Goal: Browse casually: Explore the website without a specific task or goal

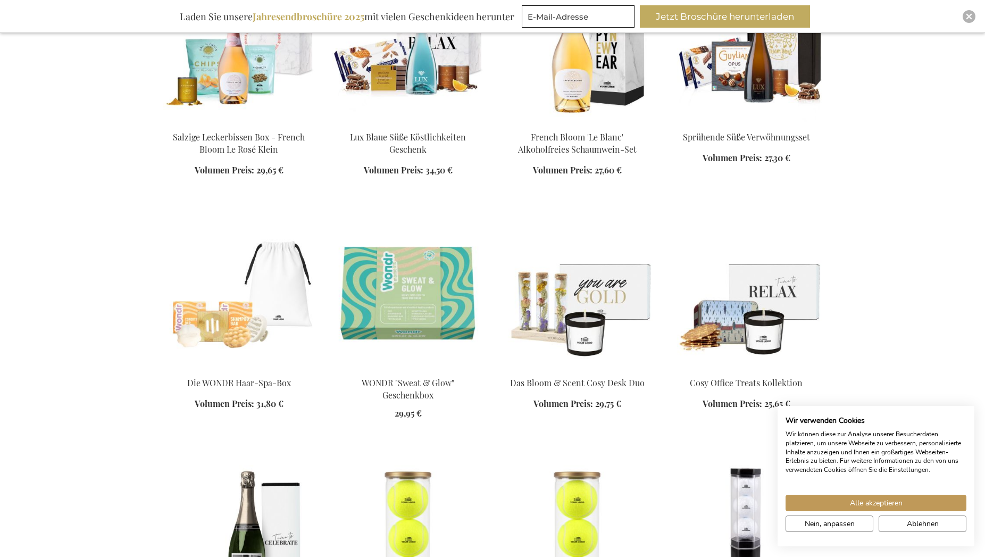
scroll to position [814, 0]
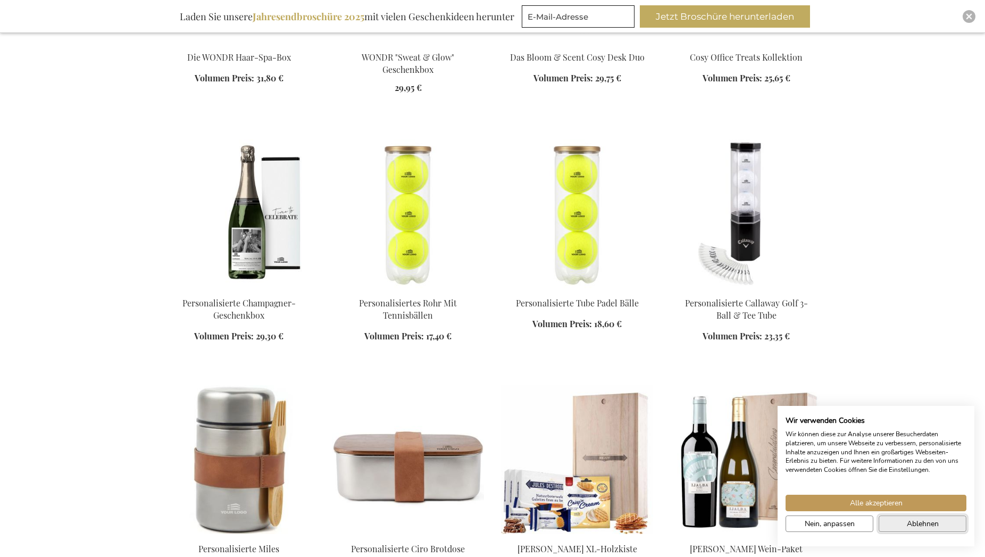
click at [924, 525] on span "Ablehnen" at bounding box center [923, 523] width 32 height 11
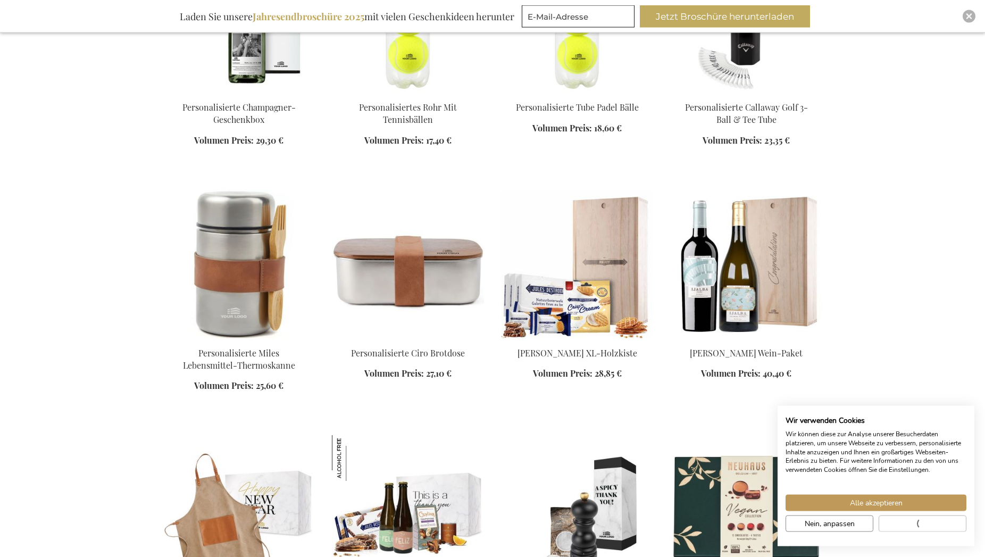
scroll to position [1031, 0]
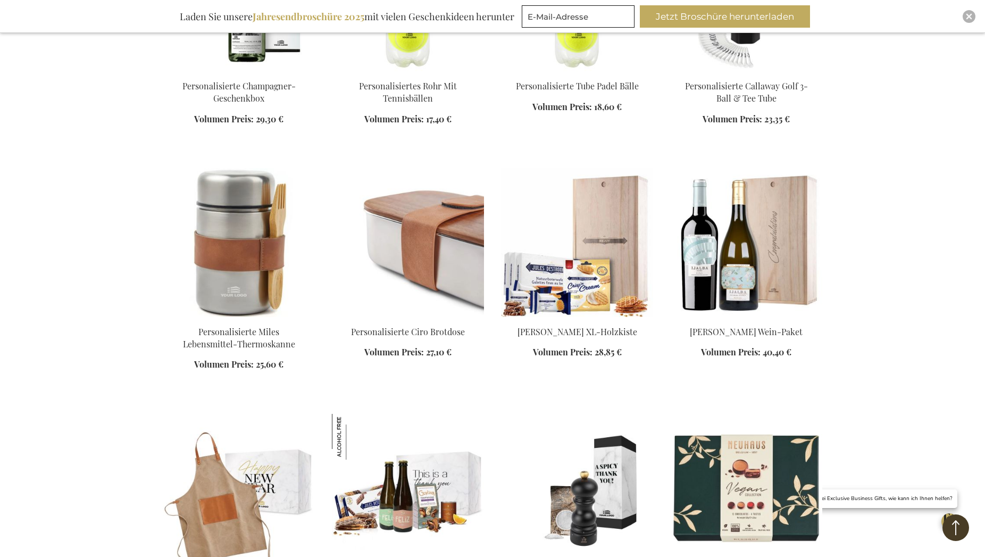
click at [475, 288] on img at bounding box center [408, 242] width 152 height 149
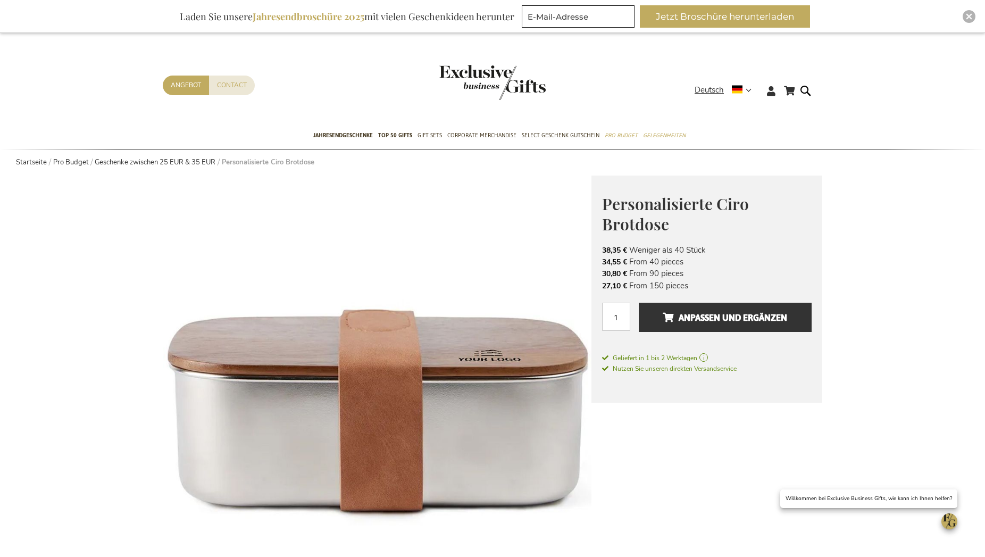
click at [456, 261] on img at bounding box center [377, 390] width 429 height 429
click at [381, 268] on img at bounding box center [377, 390] width 429 height 429
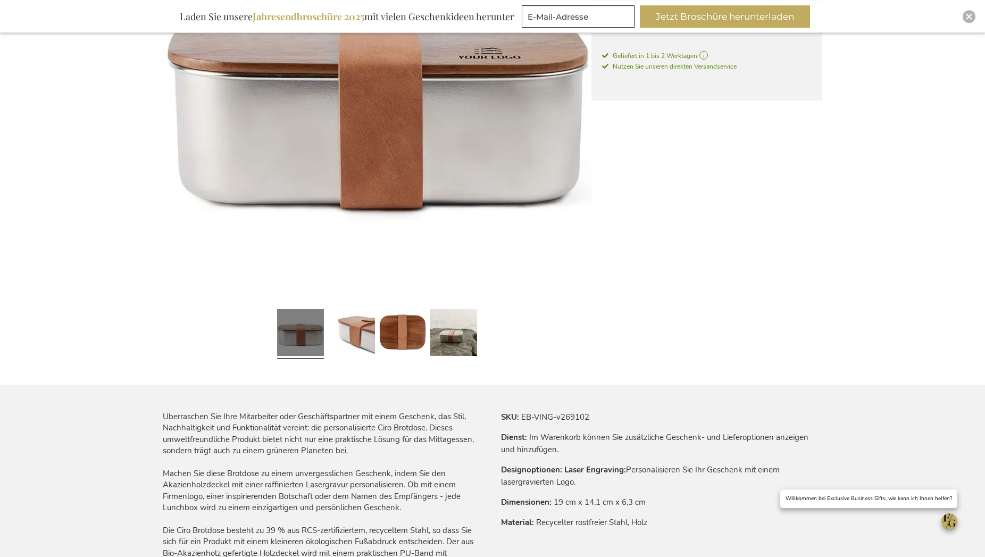
scroll to position [326, 0]
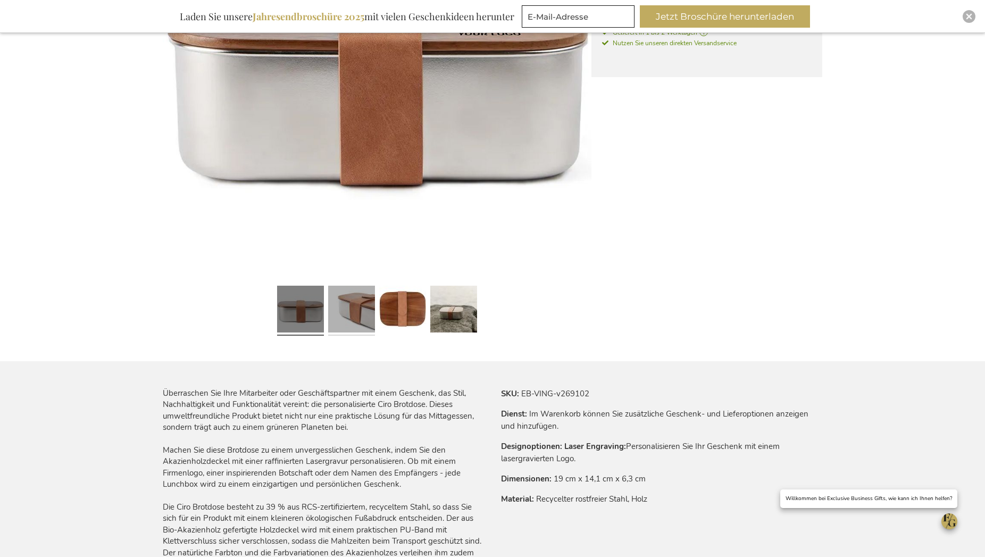
click at [350, 313] on link at bounding box center [351, 310] width 47 height 59
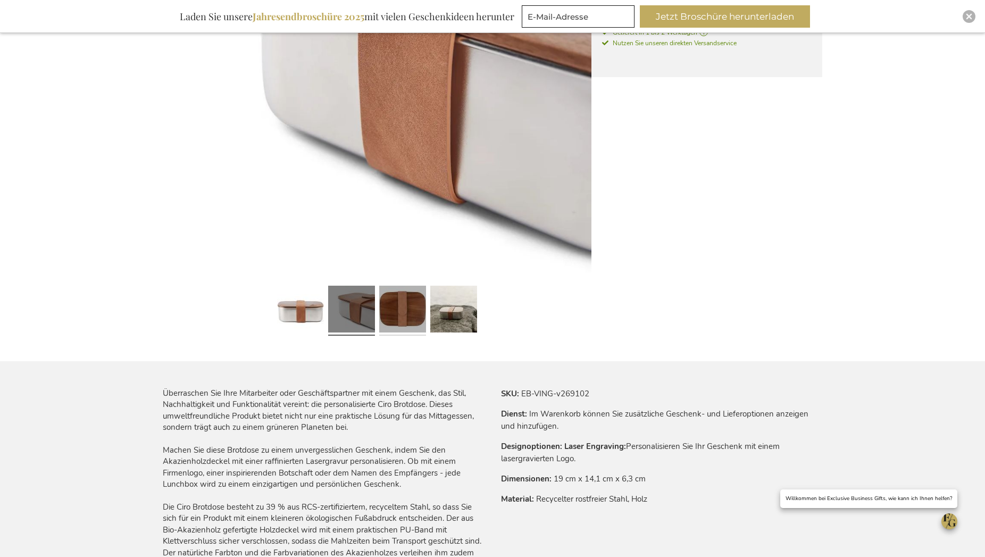
click at [404, 313] on link at bounding box center [402, 310] width 47 height 59
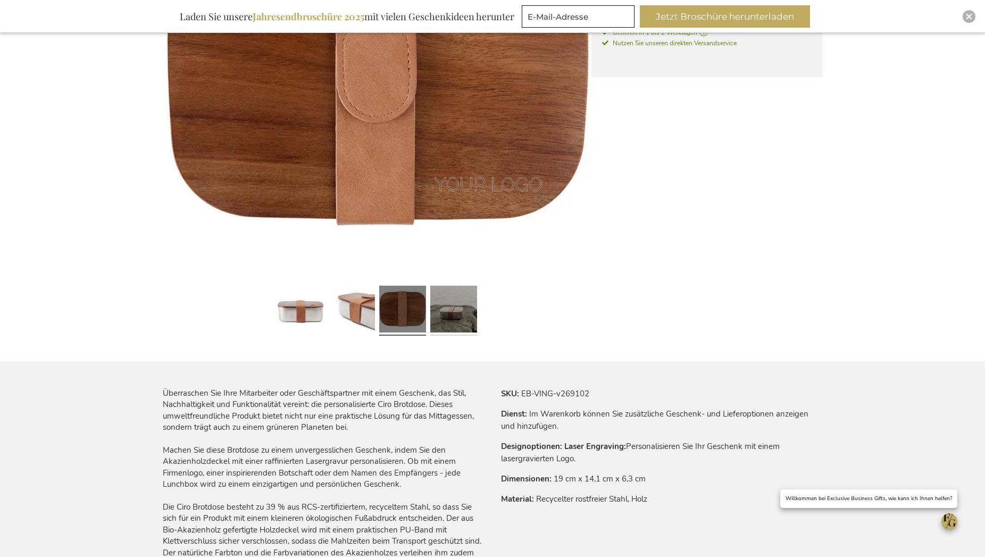
click at [438, 315] on link at bounding box center [453, 310] width 47 height 59
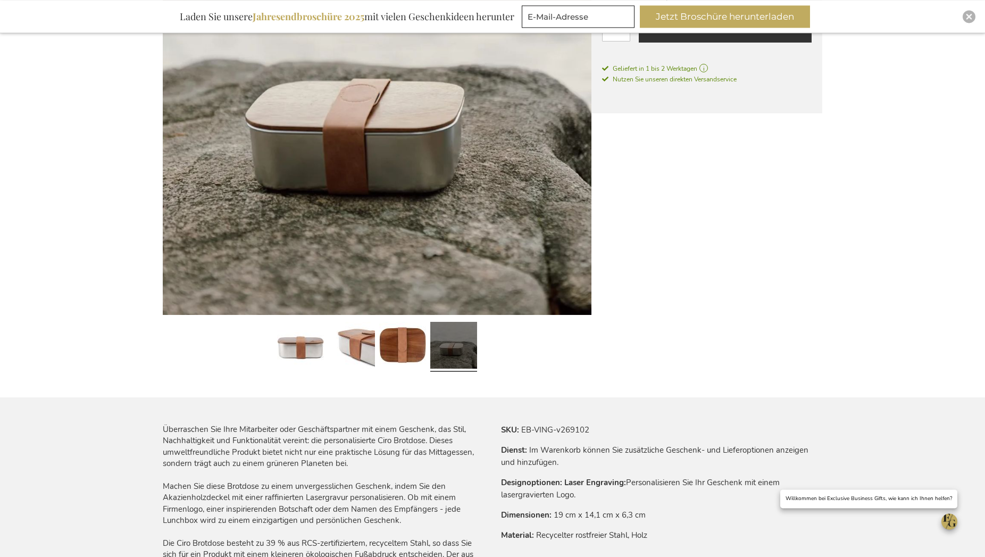
scroll to position [271, 0]
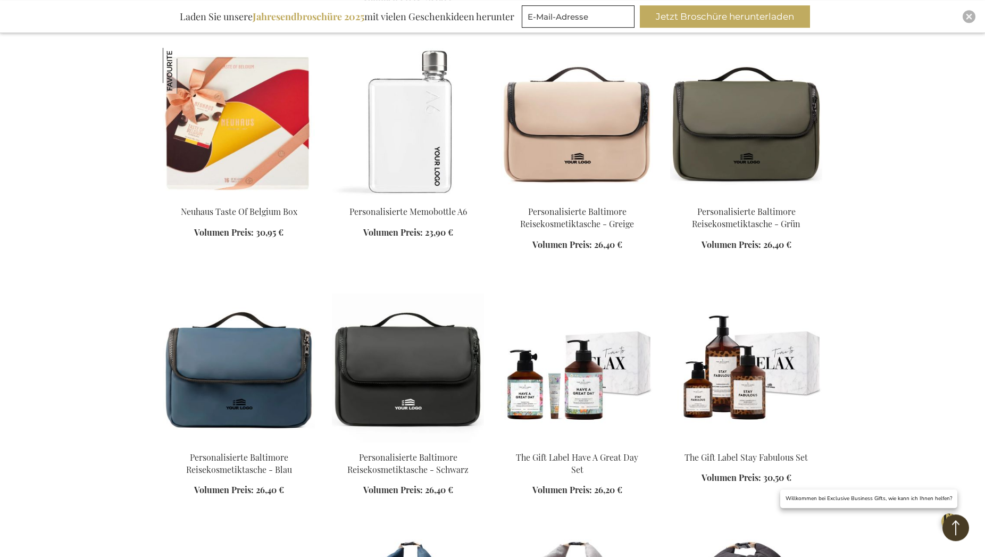
scroll to position [1058, 0]
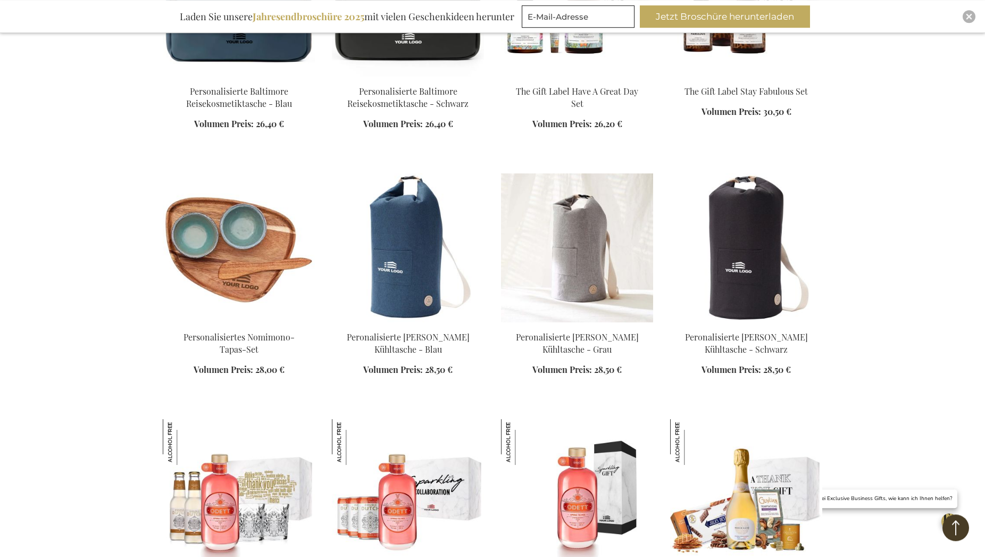
scroll to position [1330, 0]
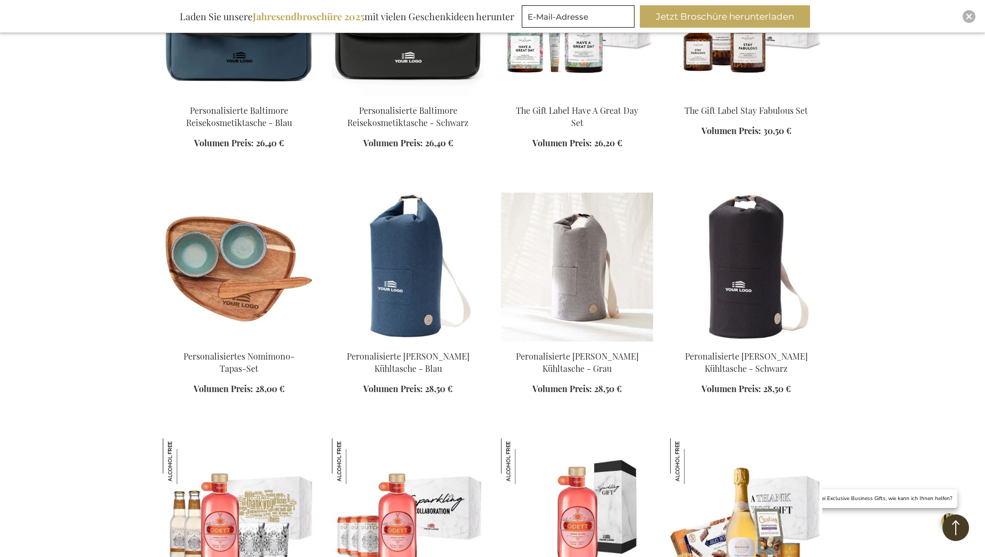
click at [602, 287] on img at bounding box center [577, 267] width 152 height 149
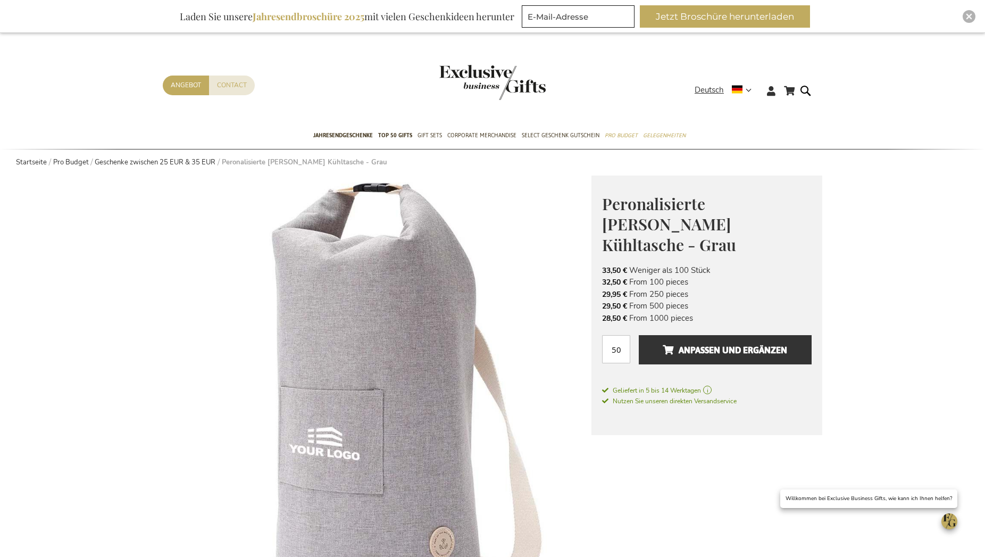
scroll to position [271, 0]
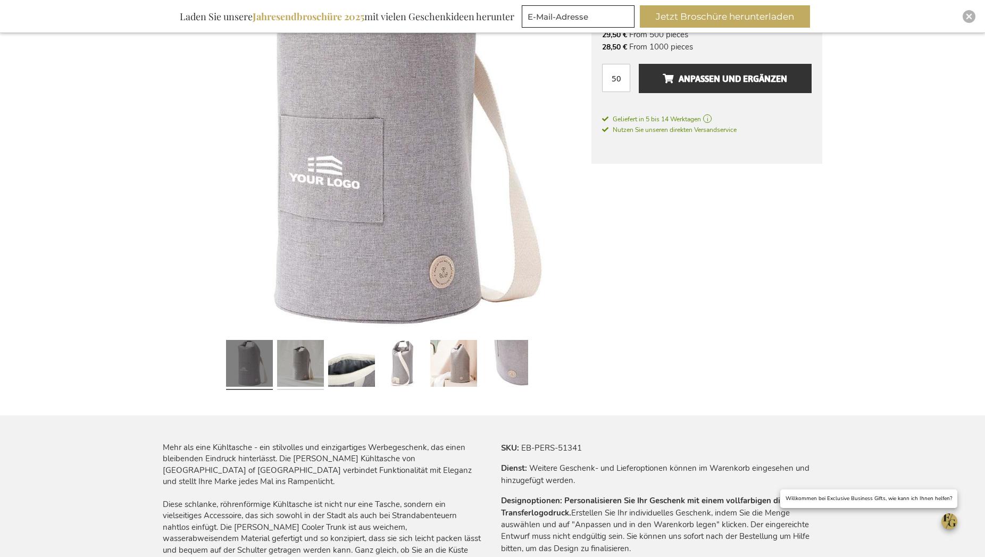
click at [286, 374] on link at bounding box center [300, 365] width 47 height 59
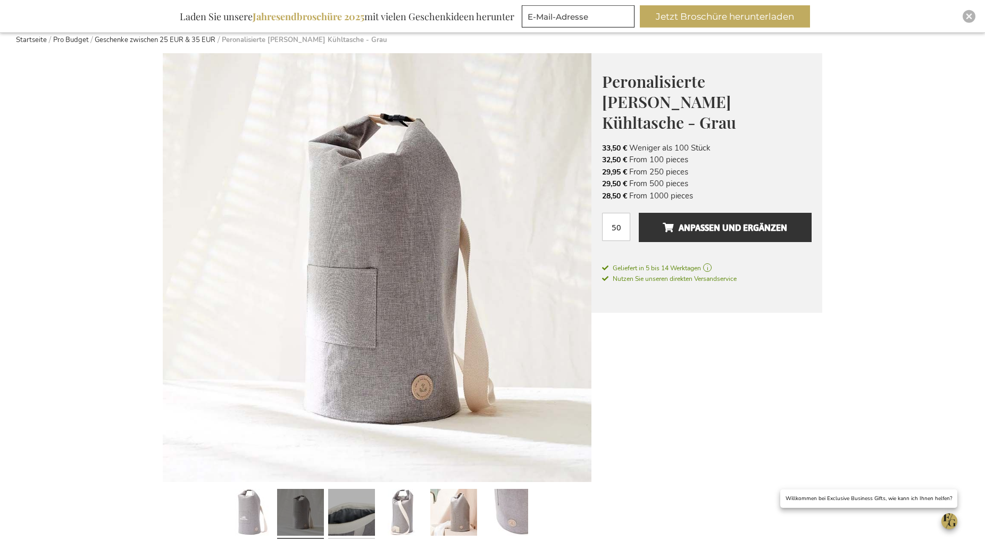
scroll to position [109, 0]
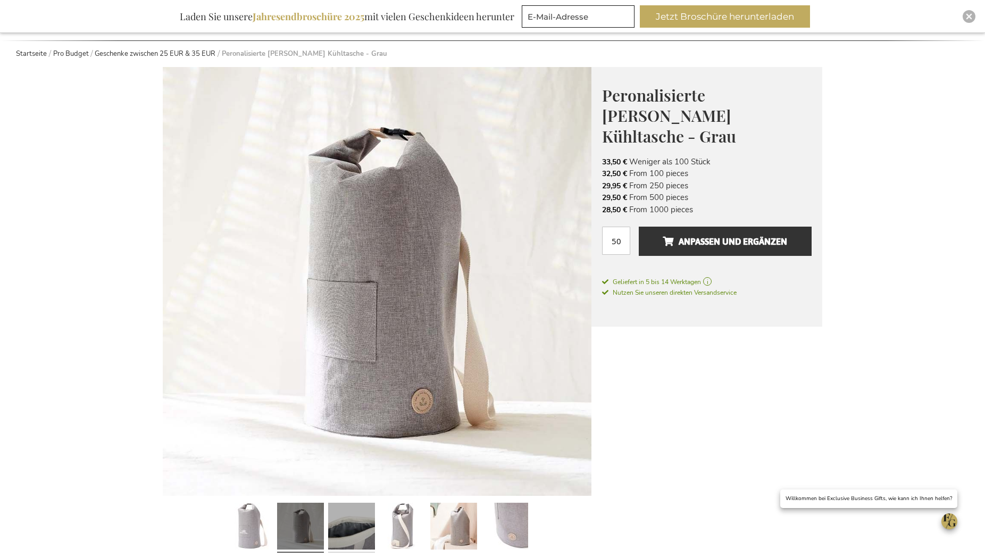
click at [341, 525] on link at bounding box center [351, 527] width 47 height 59
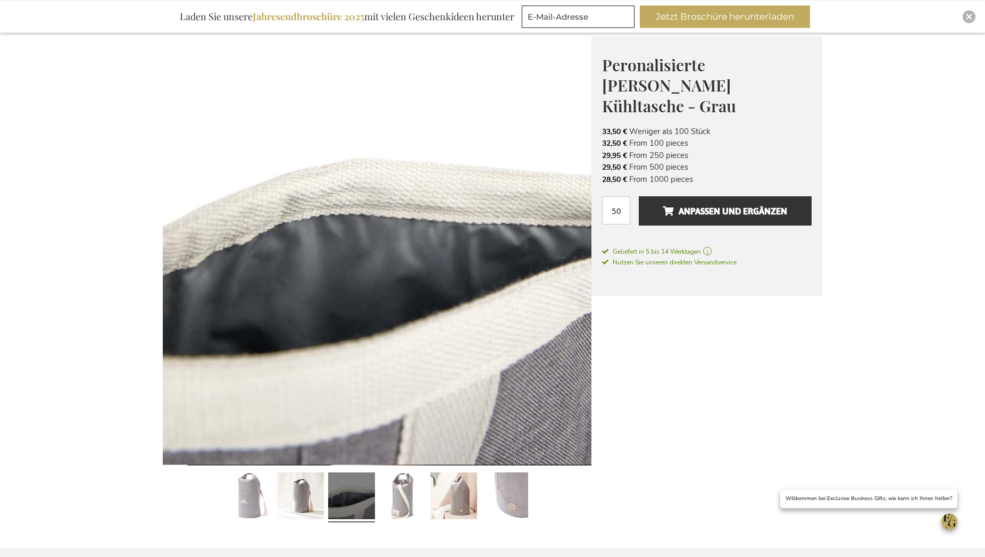
scroll to position [163, 0]
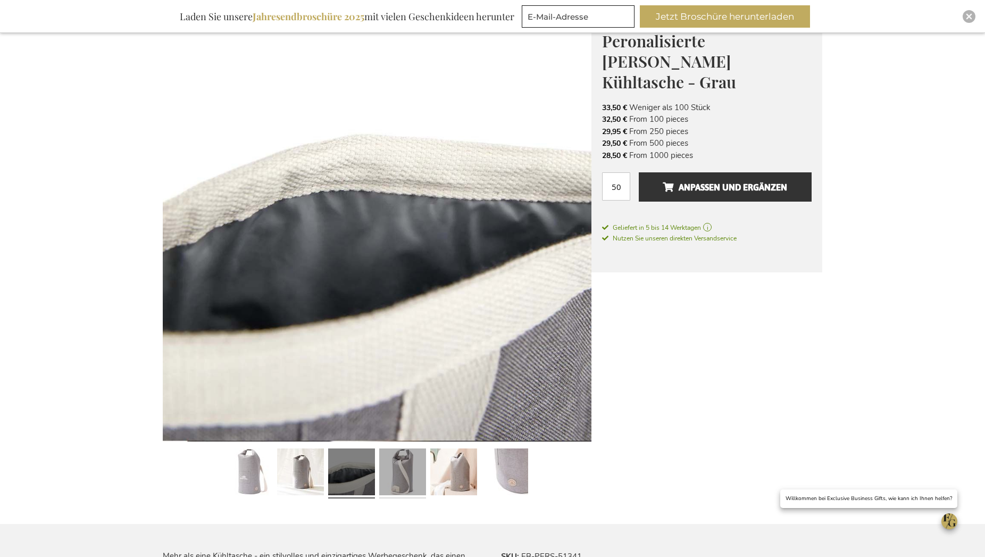
click at [421, 479] on link at bounding box center [402, 473] width 47 height 59
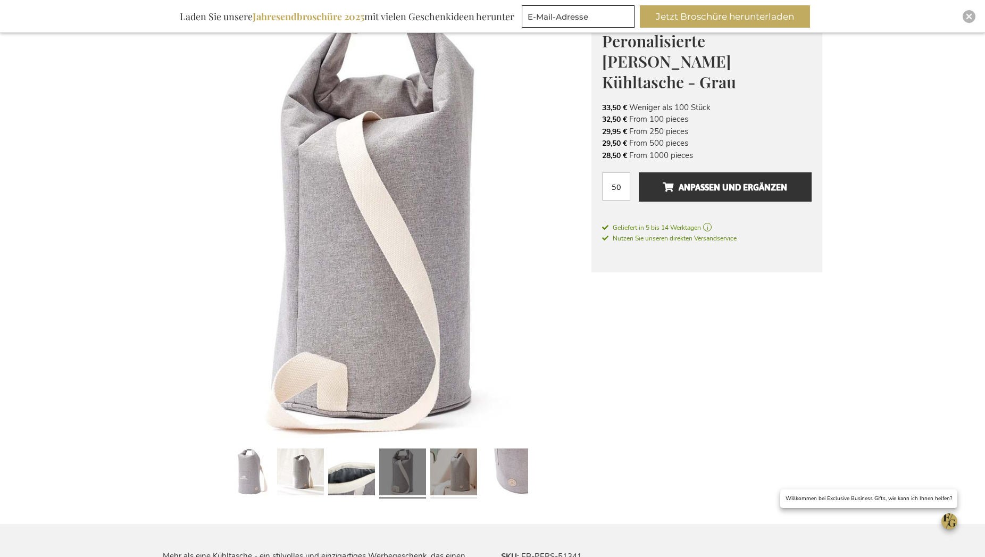
click at [457, 476] on link at bounding box center [453, 473] width 47 height 59
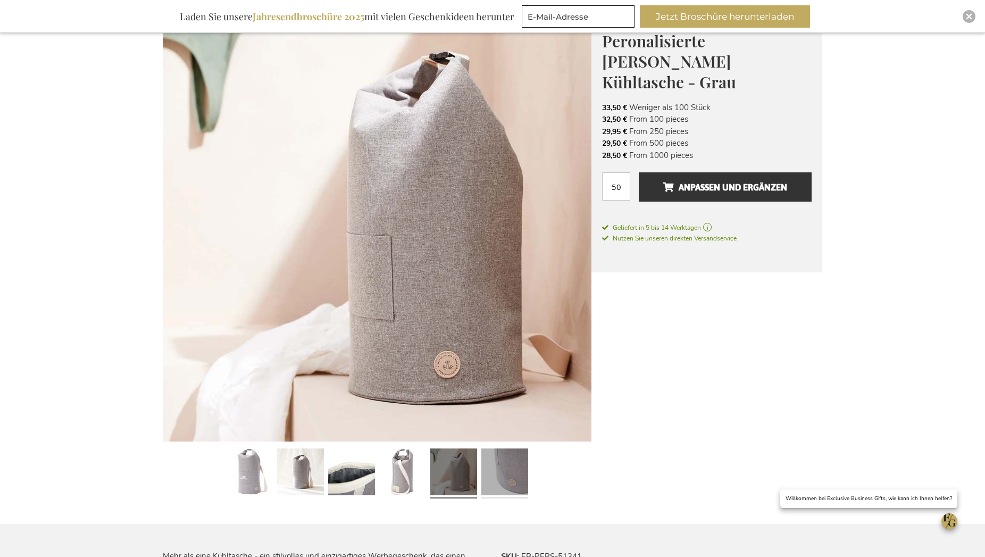
click at [505, 472] on link at bounding box center [504, 473] width 47 height 59
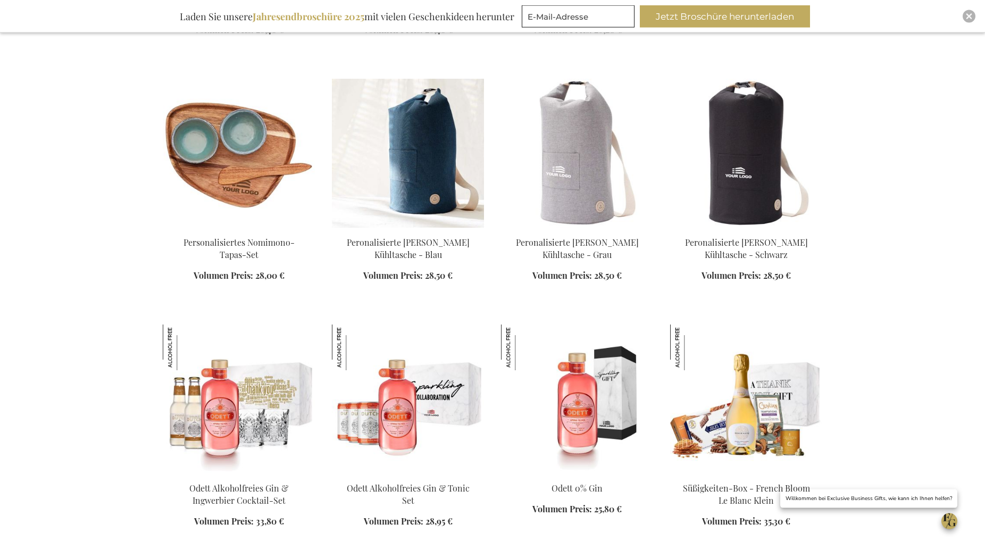
scroll to position [707, 0]
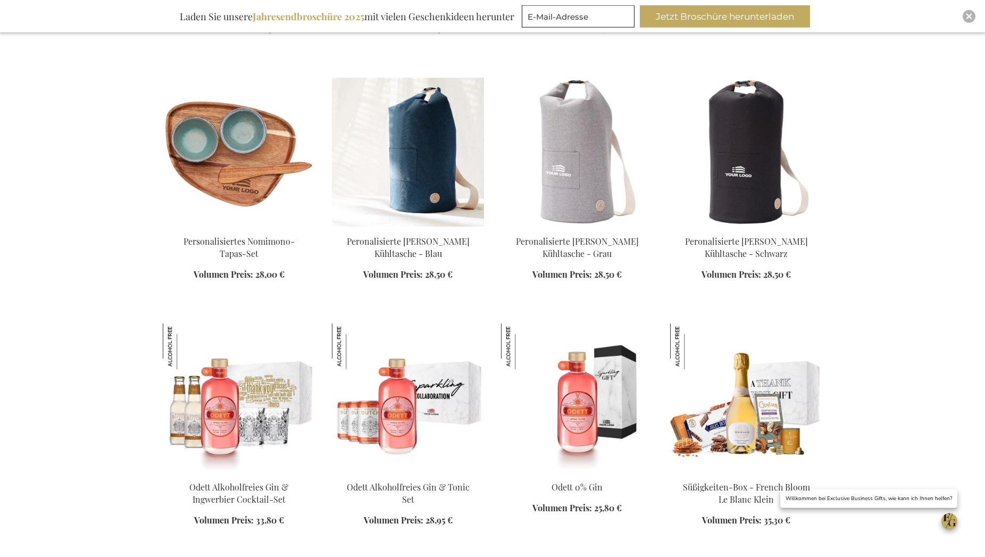
click at [402, 195] on img at bounding box center [408, 152] width 152 height 149
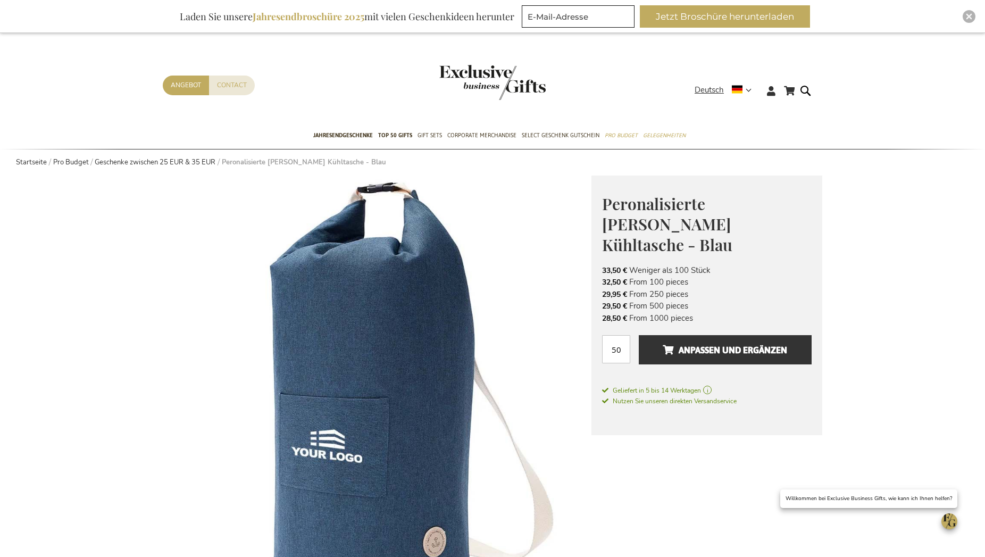
click at [198, 209] on img at bounding box center [377, 390] width 429 height 429
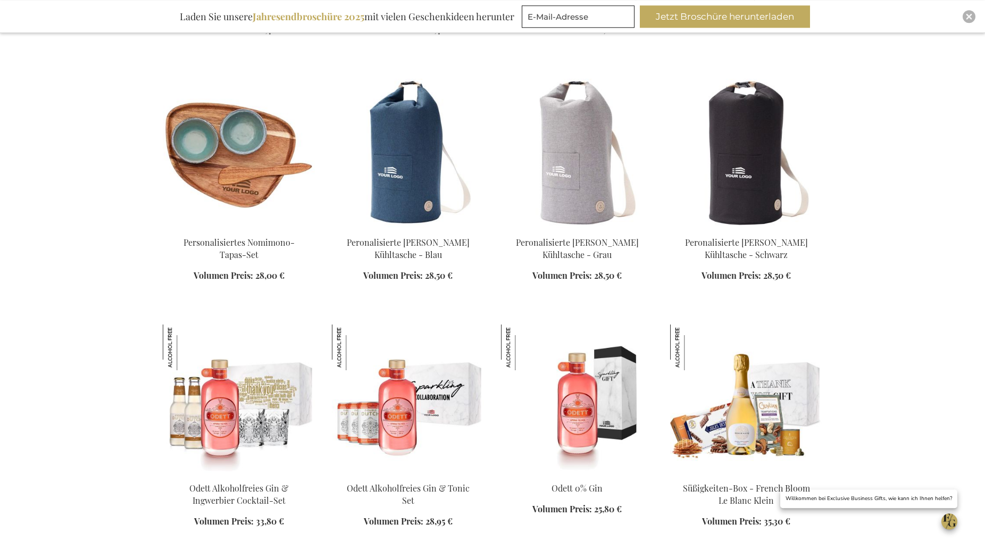
scroll to position [707, 0]
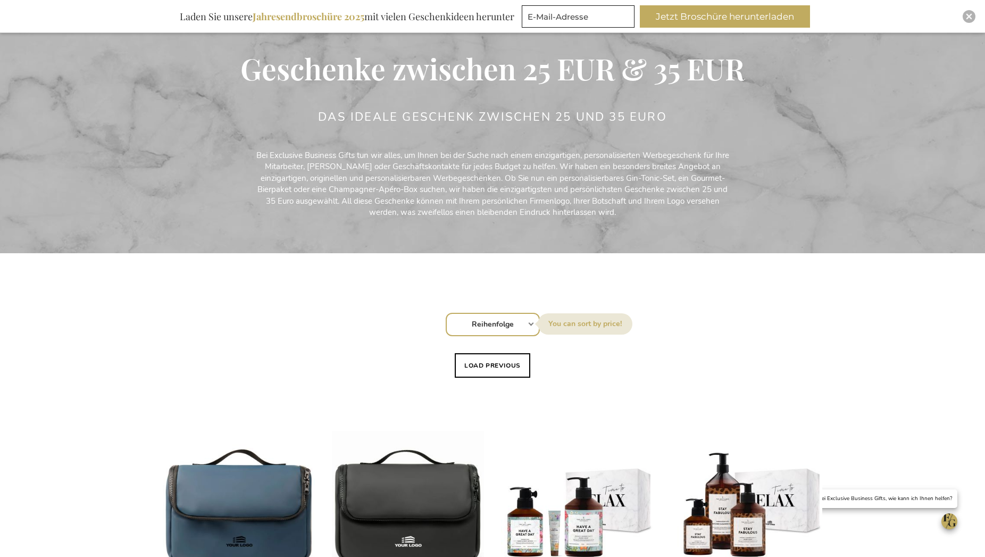
scroll to position [814, 0]
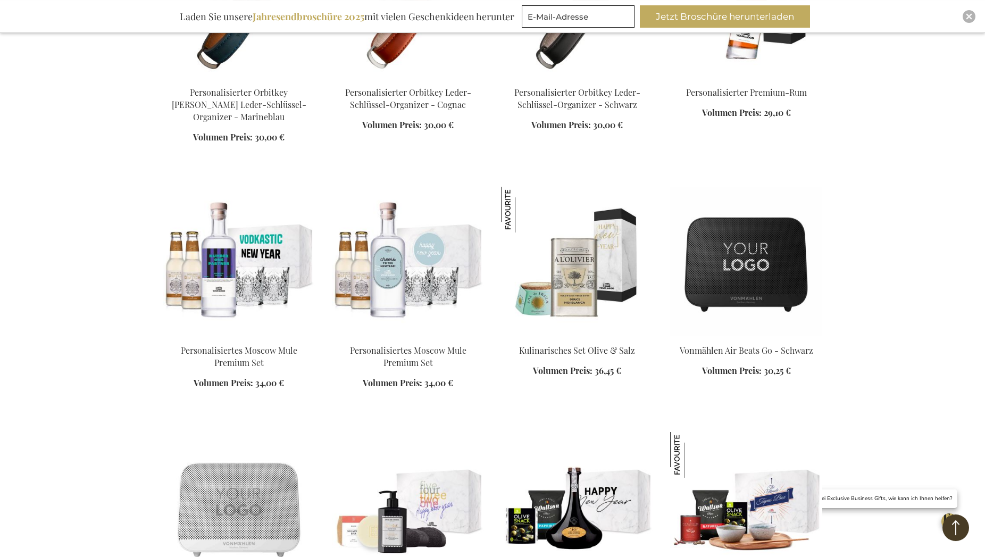
scroll to position [1682, 0]
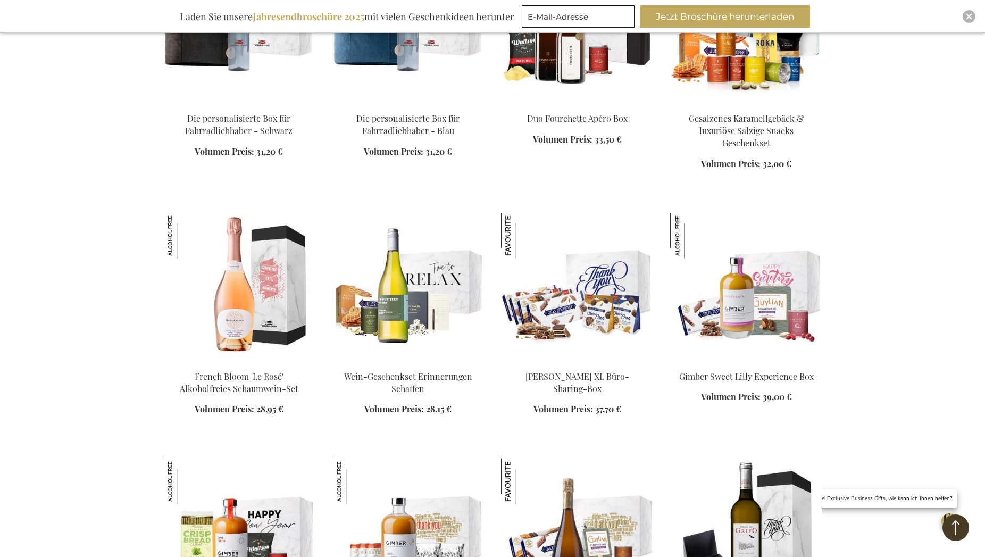
scroll to position [2875, 0]
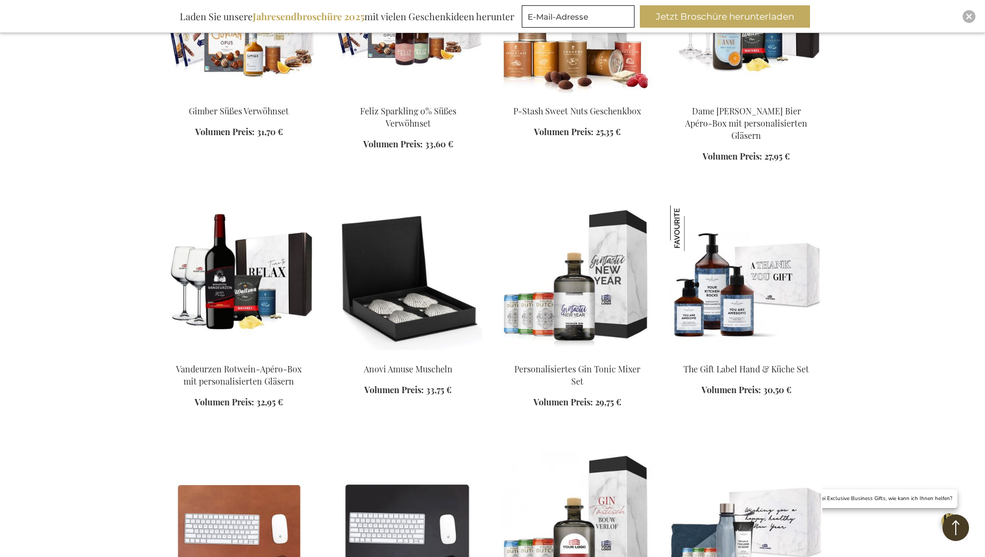
scroll to position [4069, 0]
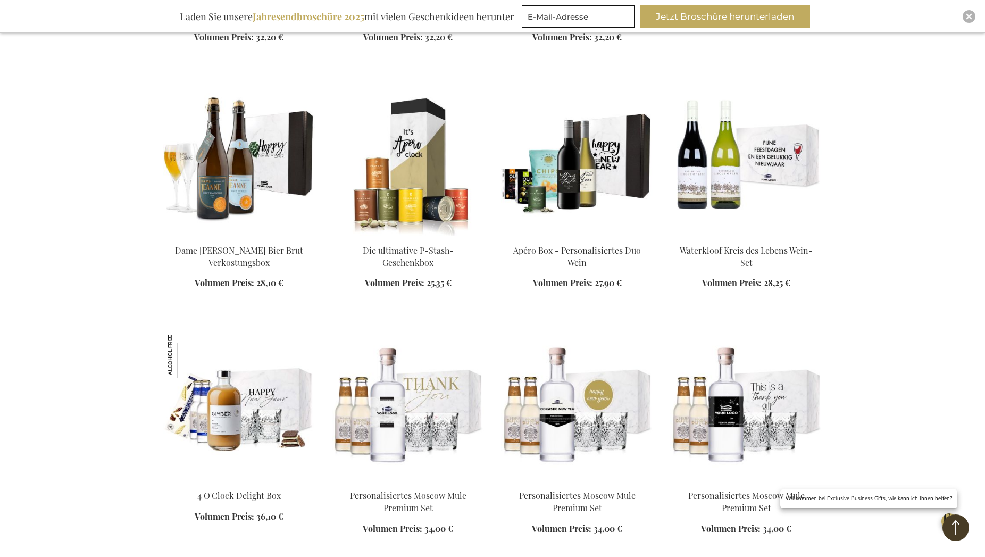
scroll to position [4937, 0]
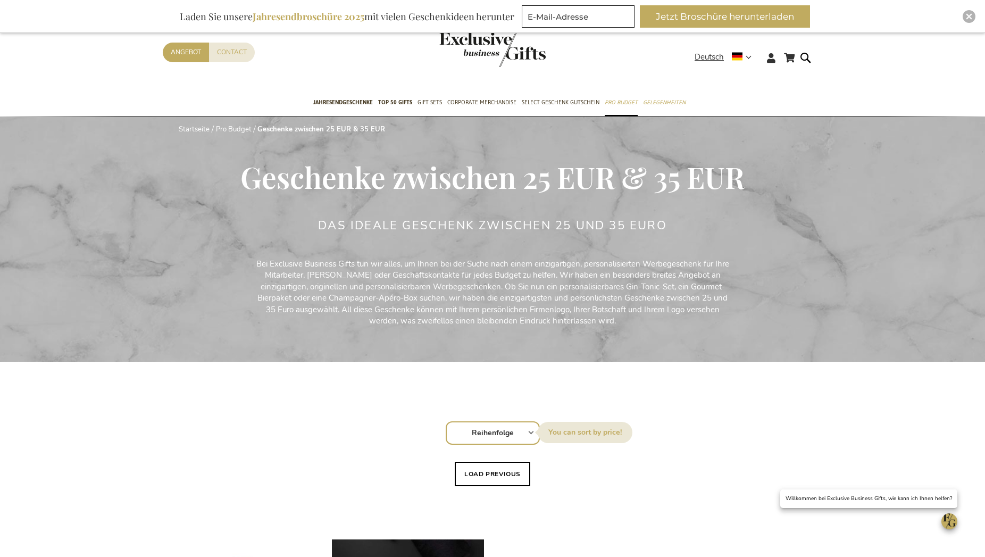
scroll to position [434, 0]
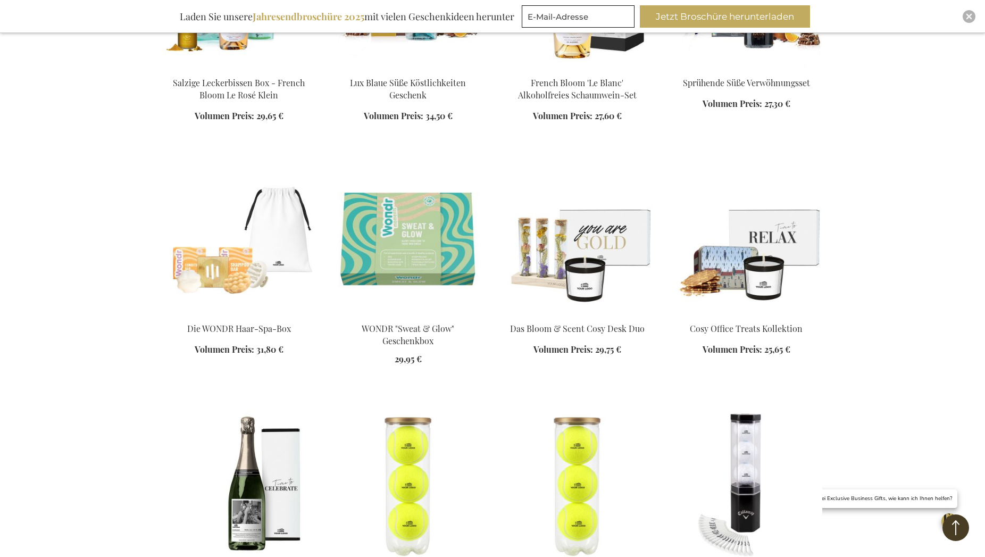
scroll to position [868, 0]
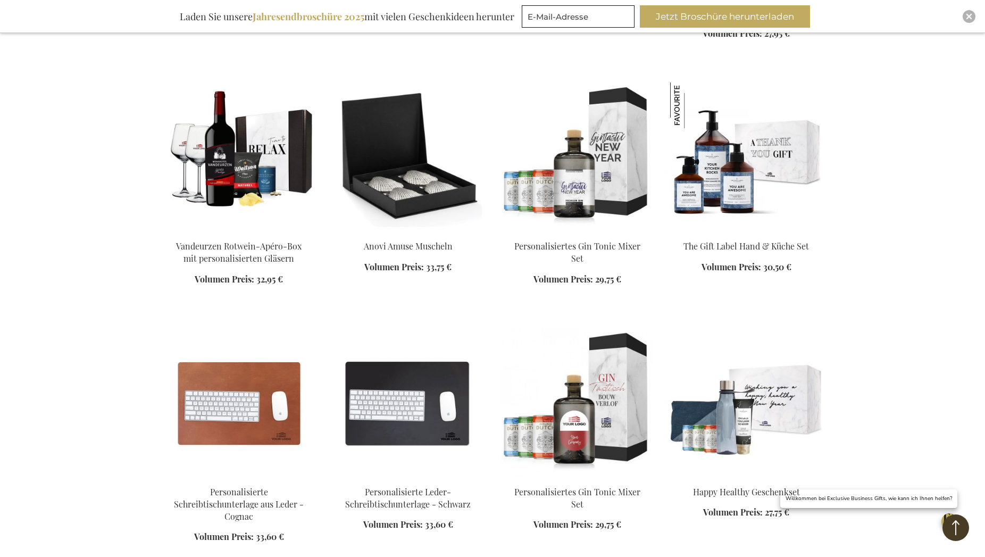
scroll to position [5696, 0]
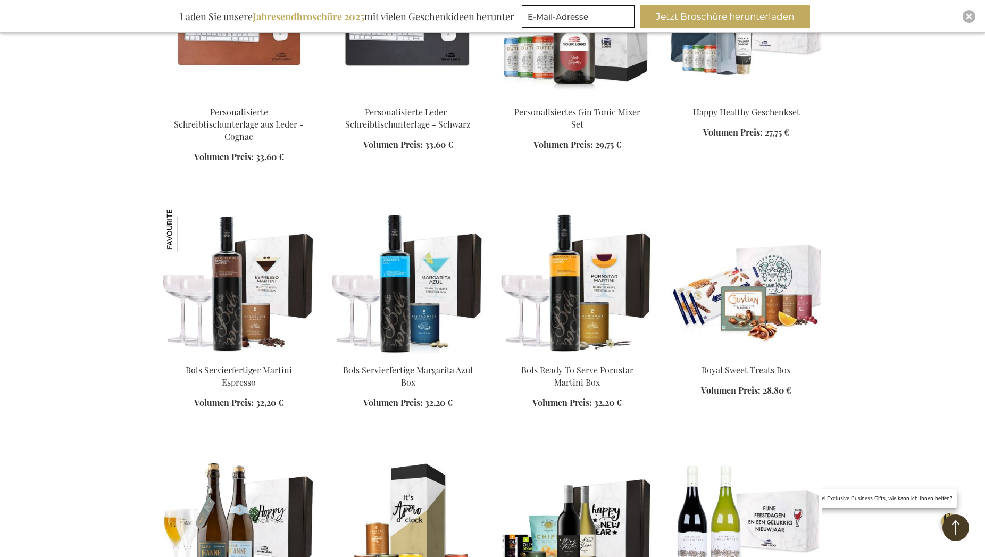
scroll to position [5425, 0]
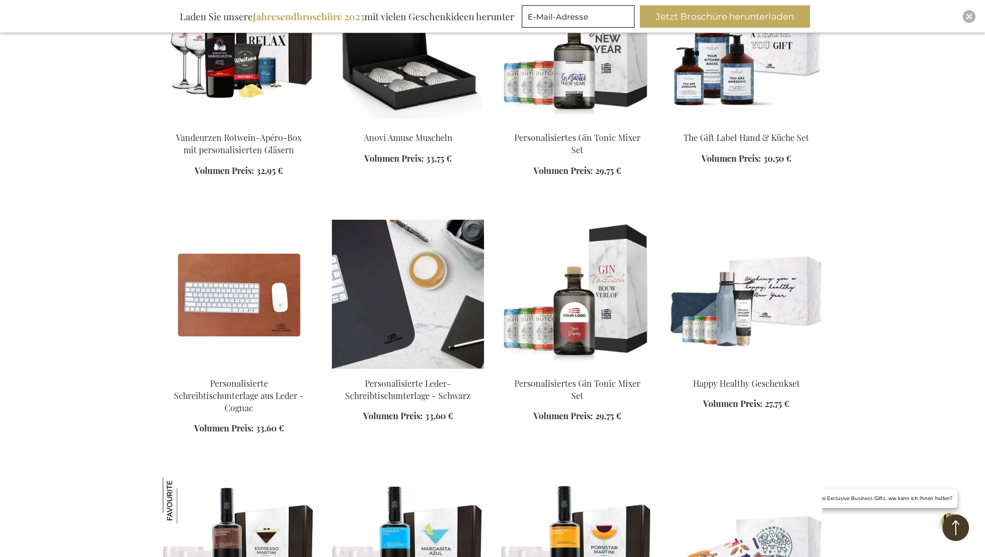
click at [450, 329] on img at bounding box center [408, 294] width 152 height 149
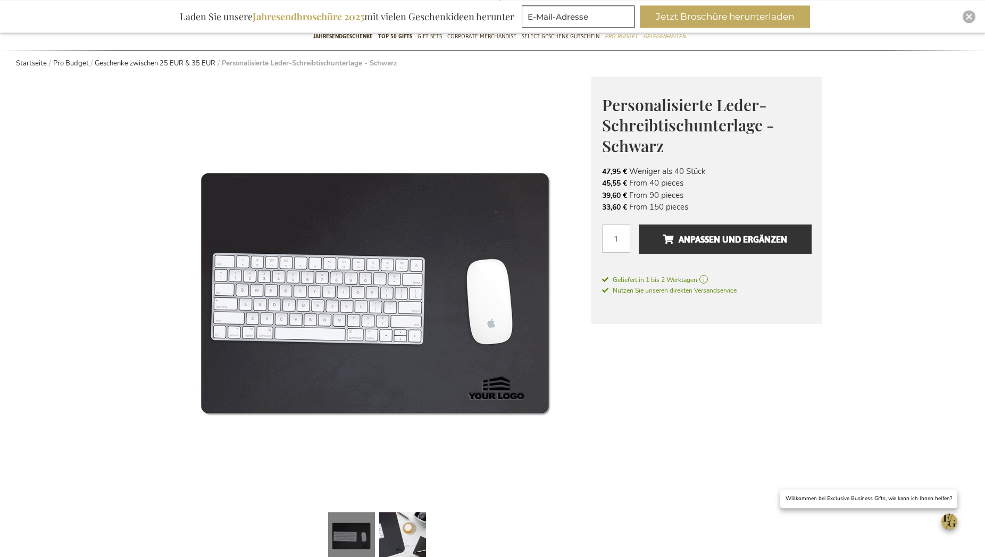
scroll to position [109, 0]
